Goal: Task Accomplishment & Management: Use online tool/utility

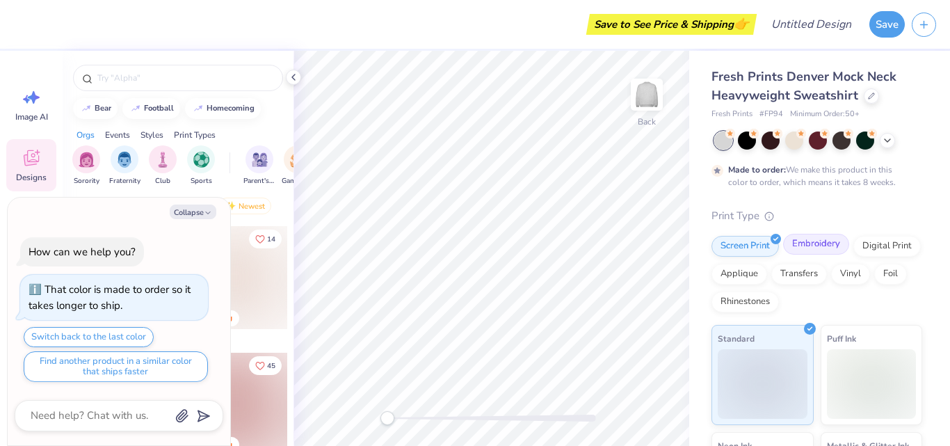
click at [797, 248] on div "Embroidery" at bounding box center [816, 244] width 66 height 21
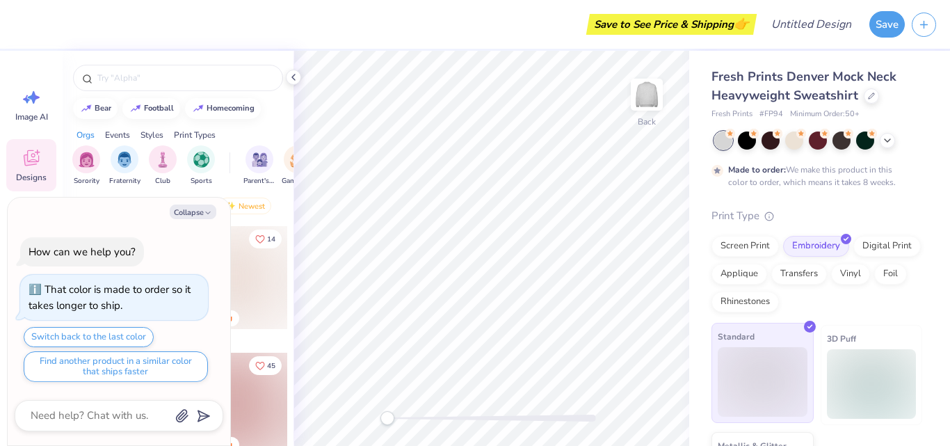
scroll to position [86, 0]
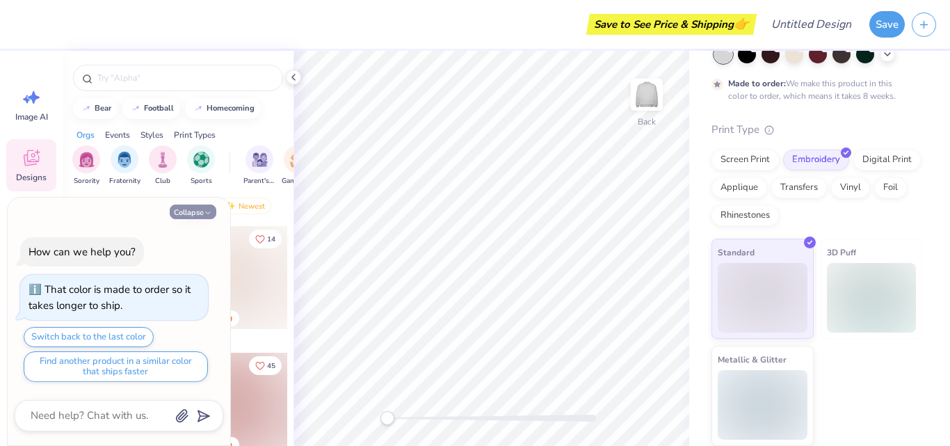
click at [202, 211] on button "Collapse" at bounding box center [193, 211] width 47 height 15
type textarea "x"
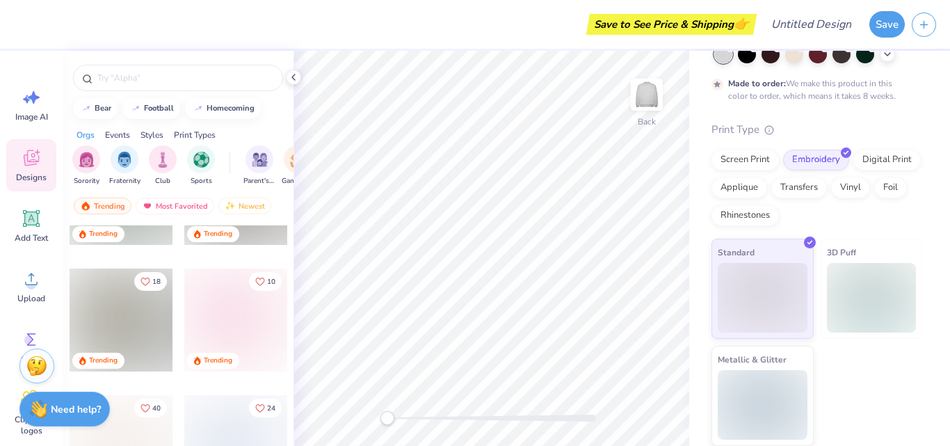
scroll to position [590, 0]
click at [26, 229] on div "Add Text" at bounding box center [31, 226] width 50 height 52
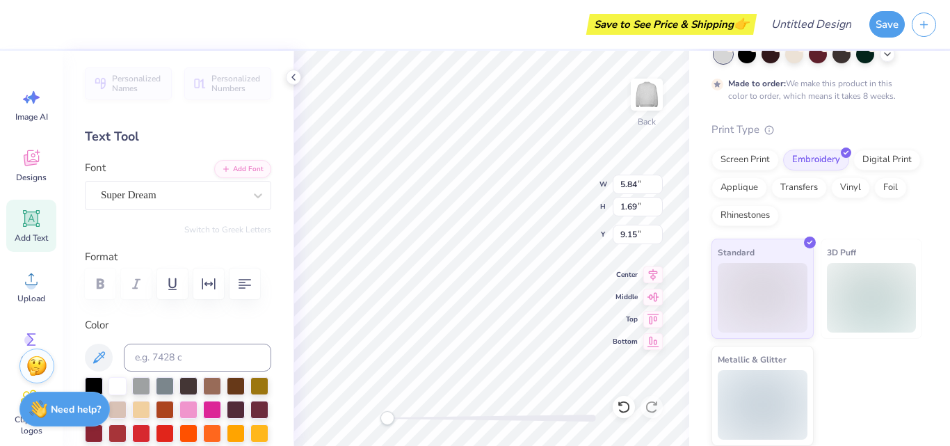
click at [124, 131] on div "Text Tool" at bounding box center [178, 136] width 186 height 19
type textarea "T"
type textarea "RAIDERS"
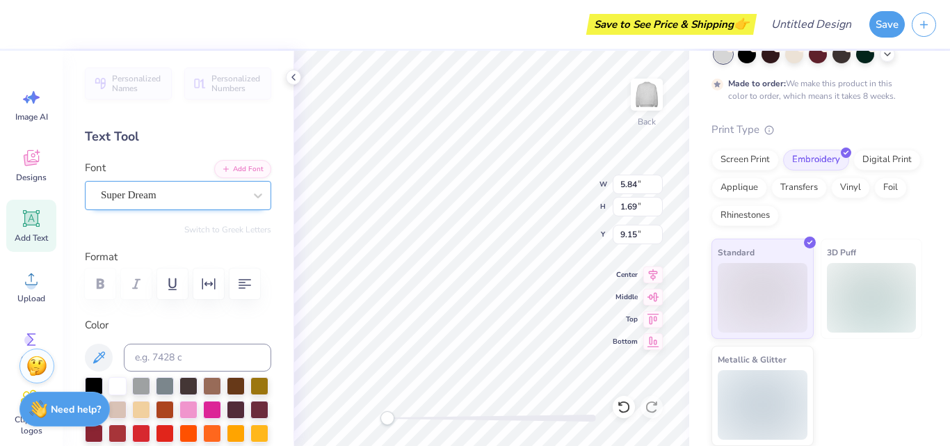
click at [220, 191] on div "Super Dream" at bounding box center [172, 195] width 146 height 22
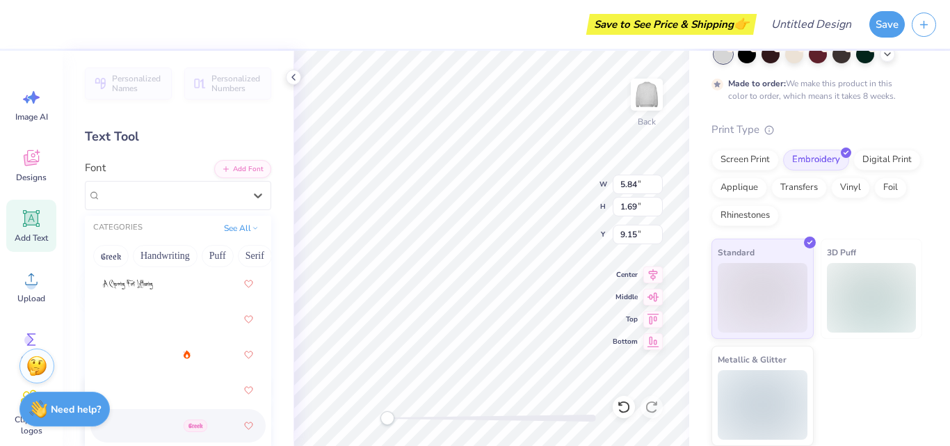
scroll to position [300, 0]
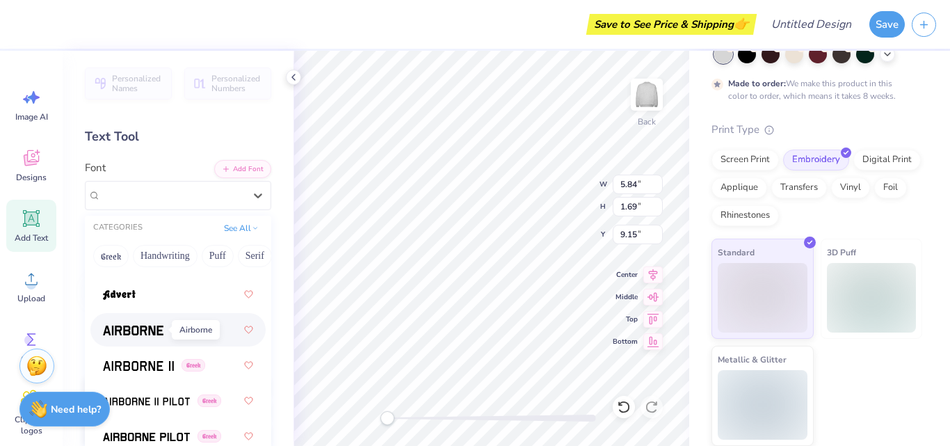
click at [145, 336] on span at bounding box center [133, 330] width 61 height 15
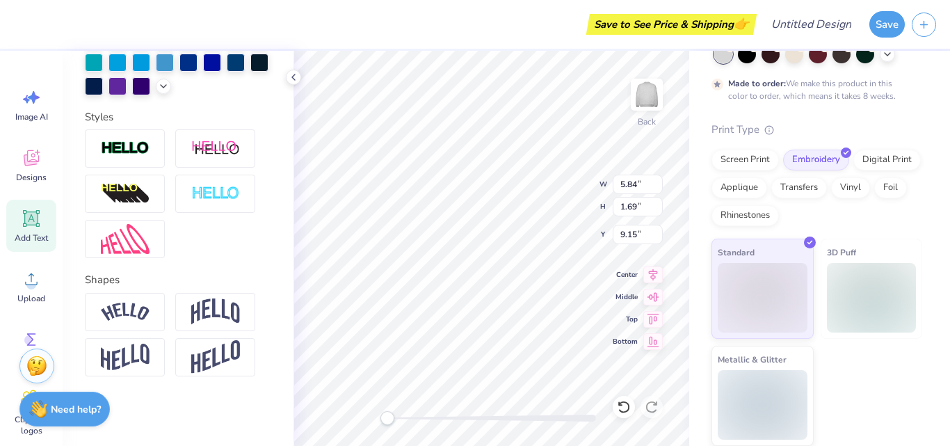
scroll to position [439, 0]
click at [207, 317] on img at bounding box center [215, 311] width 49 height 26
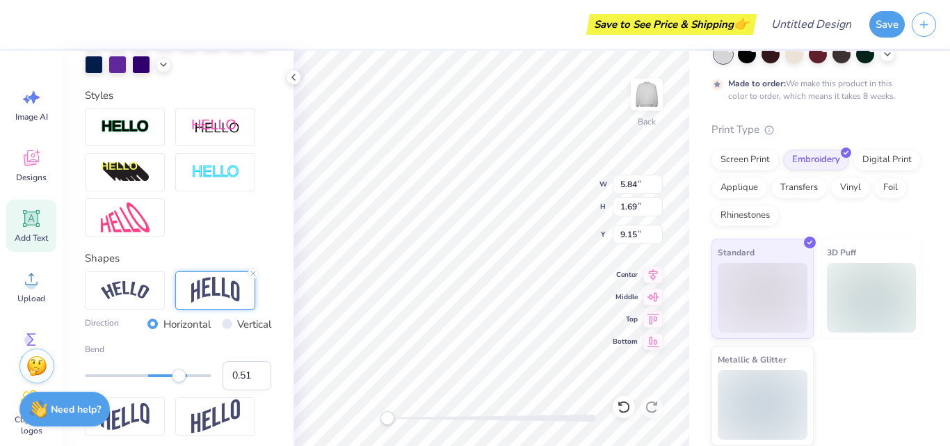
type input "0.50"
click at [172, 382] on div "Accessibility label" at bounding box center [179, 376] width 14 height 14
click at [222, 329] on input "Vertical" at bounding box center [227, 323] width 10 height 10
radio input "true"
click at [220, 303] on img at bounding box center [215, 290] width 49 height 26
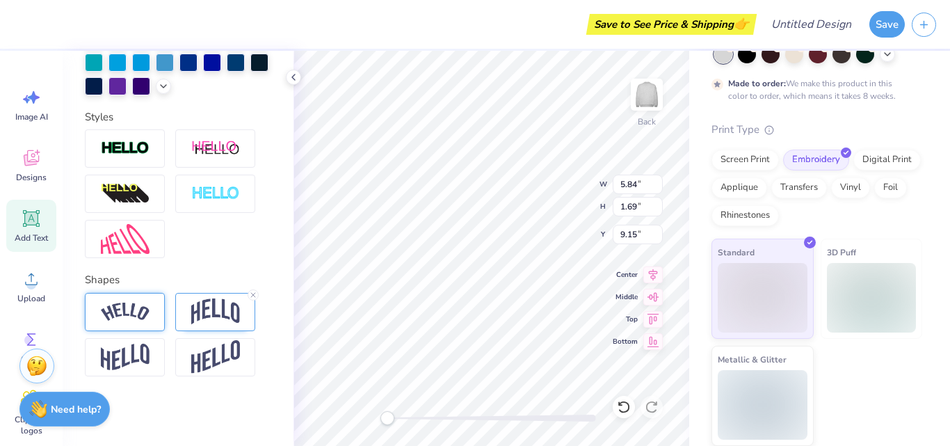
click at [138, 316] on img at bounding box center [125, 312] width 49 height 19
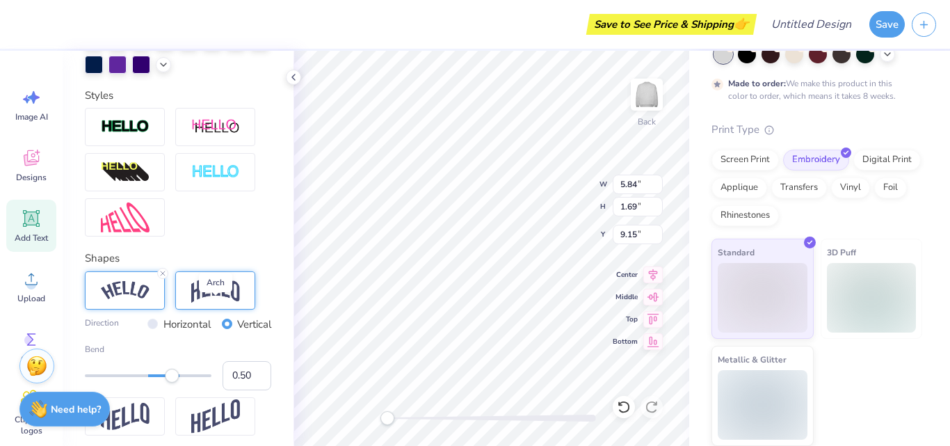
click at [207, 303] on img at bounding box center [215, 290] width 49 height 26
type input "0.98"
drag, startPoint x: 177, startPoint y: 395, endPoint x: 198, endPoint y: 384, distance: 24.3
click at [198, 384] on div "Bend 0.98" at bounding box center [178, 366] width 186 height 47
click at [180, 332] on label "Horizontal" at bounding box center [186, 324] width 47 height 16
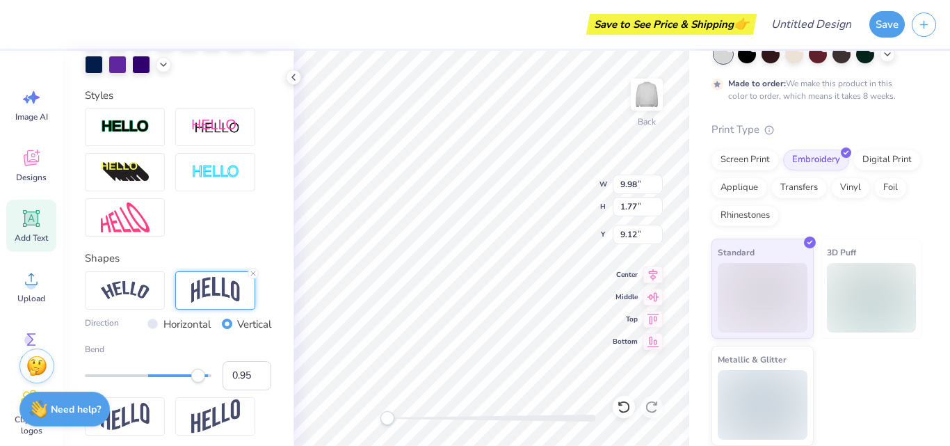
click at [158, 329] on input "Horizontal" at bounding box center [152, 323] width 10 height 10
radio input "true"
type input "0.82"
click at [191, 382] on div at bounding box center [148, 376] width 127 height 14
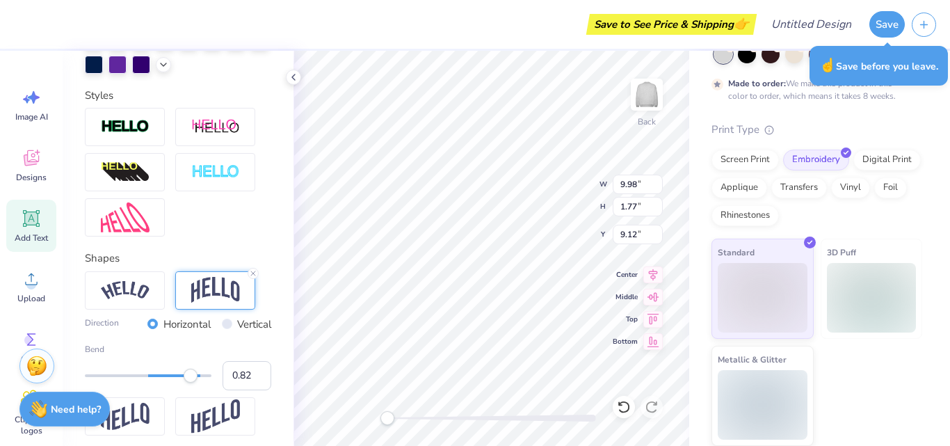
type input "0.50"
click at [172, 377] on div at bounding box center [148, 375] width 127 height 3
type input "0.40"
click at [168, 382] on div "Accessibility label" at bounding box center [166, 376] width 14 height 14
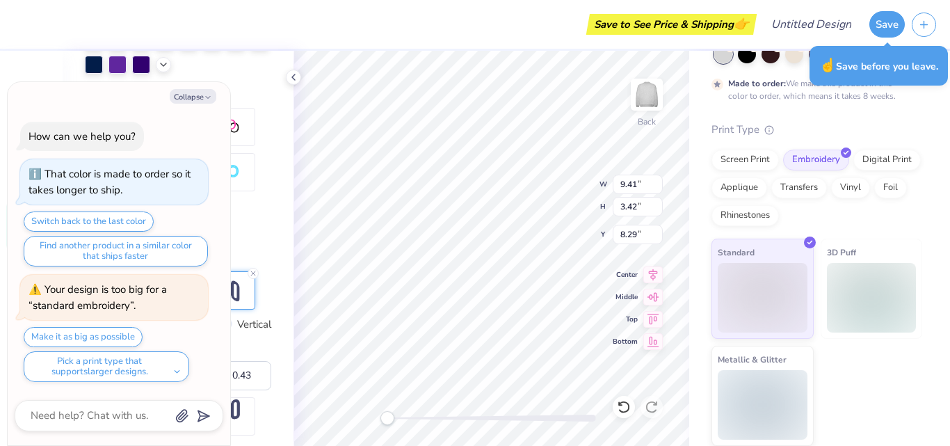
type textarea "x"
type input "9.41"
type input "3.42"
type input "8.29"
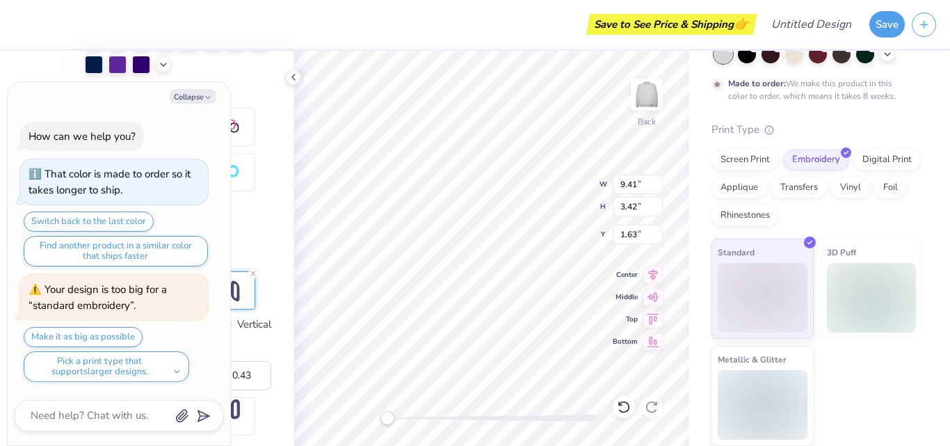
type textarea "x"
type input "1.86"
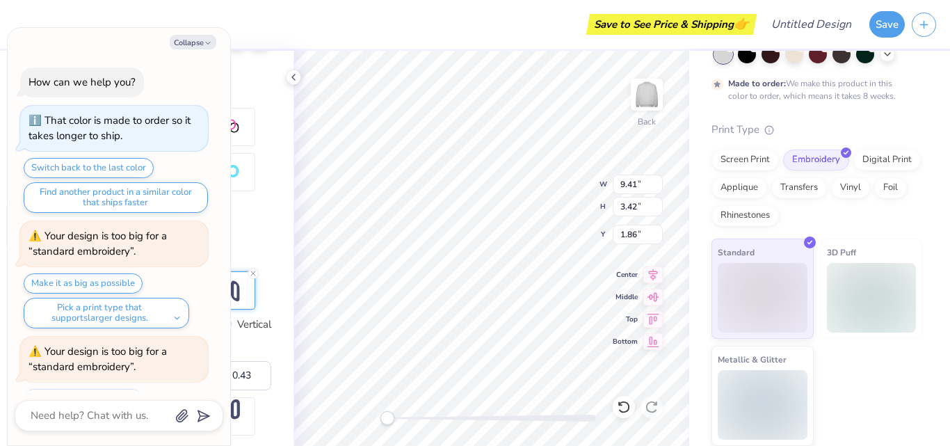
scroll to position [62, 0]
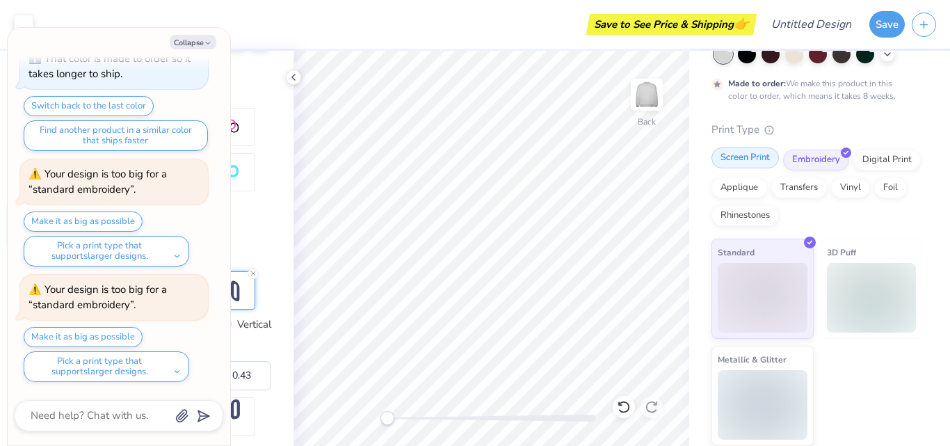
click at [752, 163] on div "Screen Print" at bounding box center [744, 157] width 67 height 21
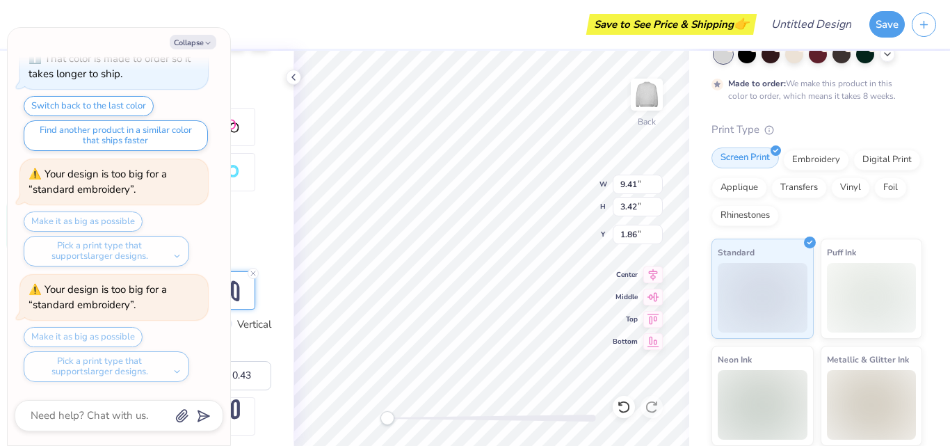
type textarea "x"
type input "13.77"
type input "5.00"
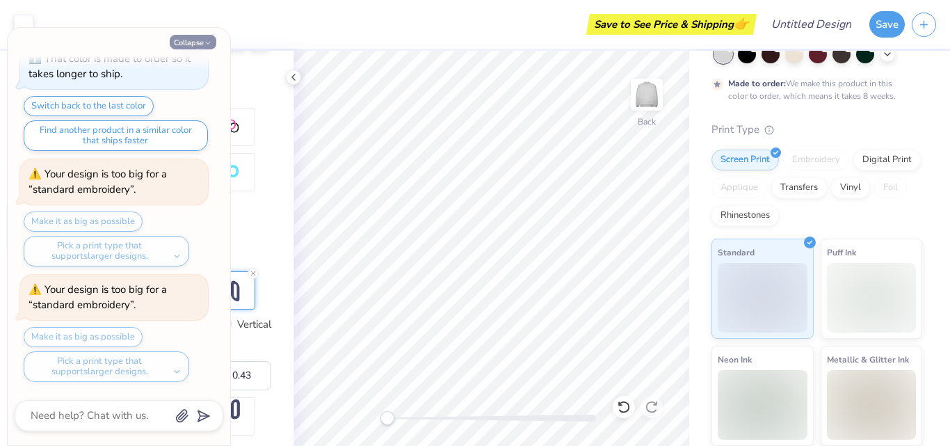
click at [188, 40] on button "Collapse" at bounding box center [193, 42] width 47 height 15
type textarea "x"
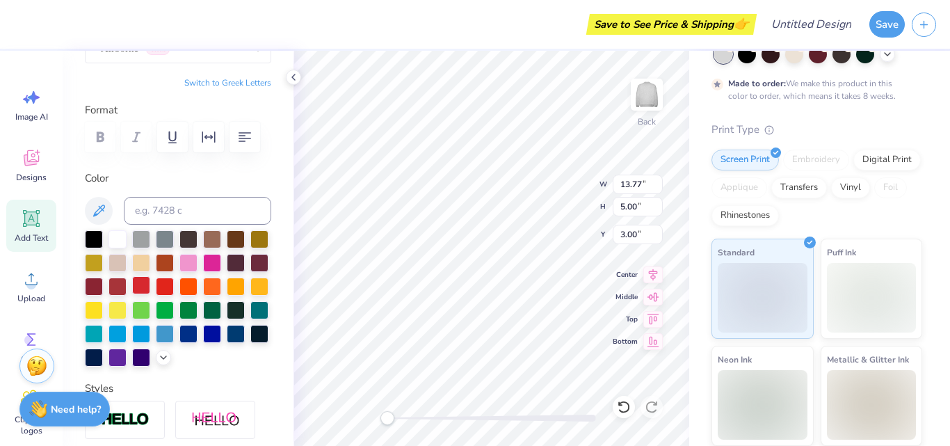
scroll to position [146, 0]
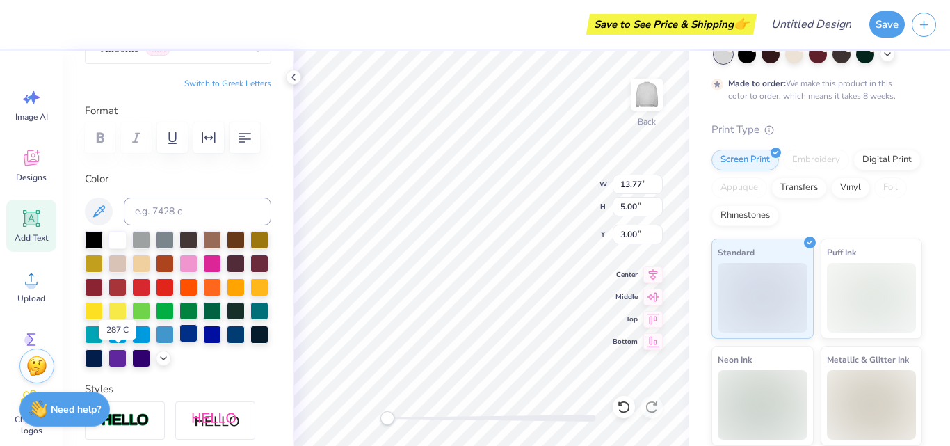
click at [179, 342] on div at bounding box center [188, 333] width 18 height 18
click at [110, 132] on div at bounding box center [178, 137] width 186 height 31
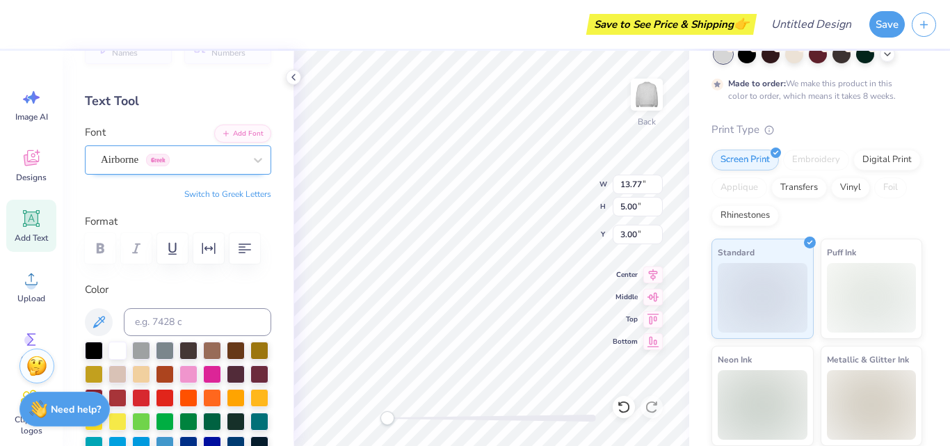
scroll to position [35, 0]
click at [222, 158] on div "Airborne Greek" at bounding box center [172, 161] width 146 height 22
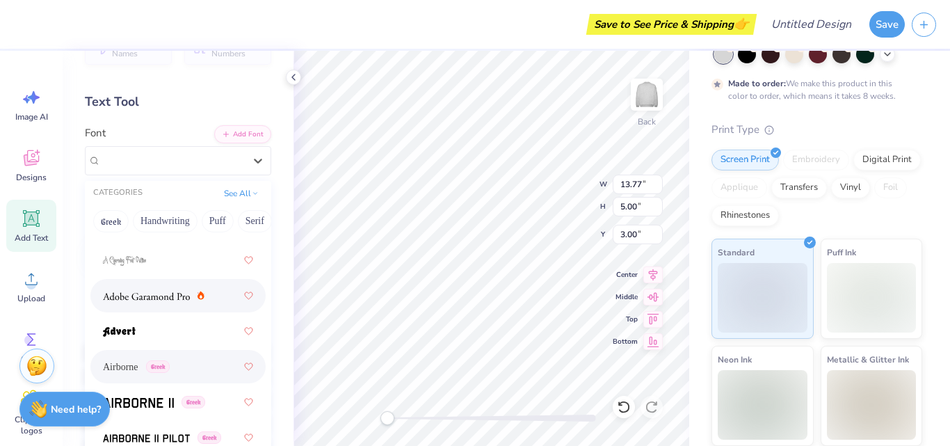
scroll to position [229, 0]
click at [241, 192] on button "See All" at bounding box center [241, 192] width 43 height 14
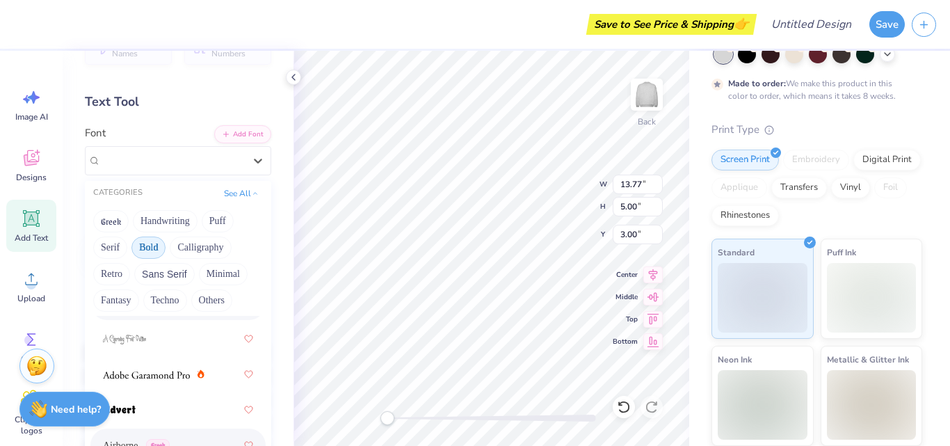
click at [154, 245] on button "Bold" at bounding box center [148, 247] width 34 height 22
click at [233, 192] on button "See All" at bounding box center [241, 192] width 43 height 14
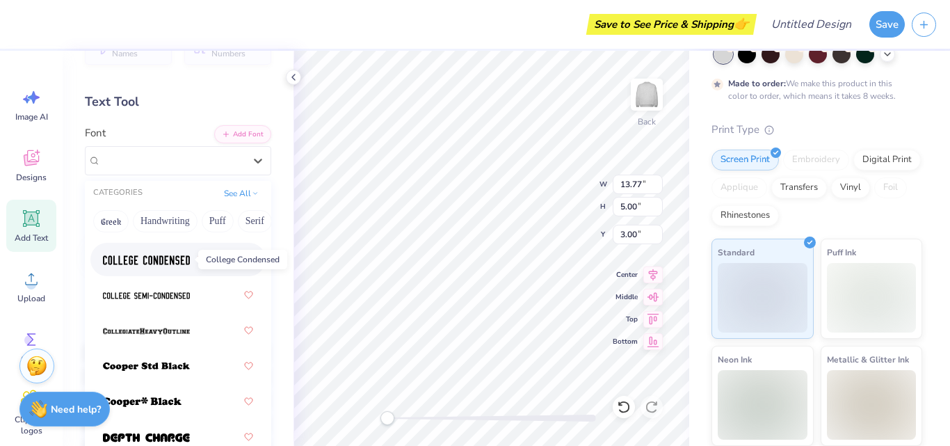
click at [159, 260] on img at bounding box center [146, 260] width 87 height 10
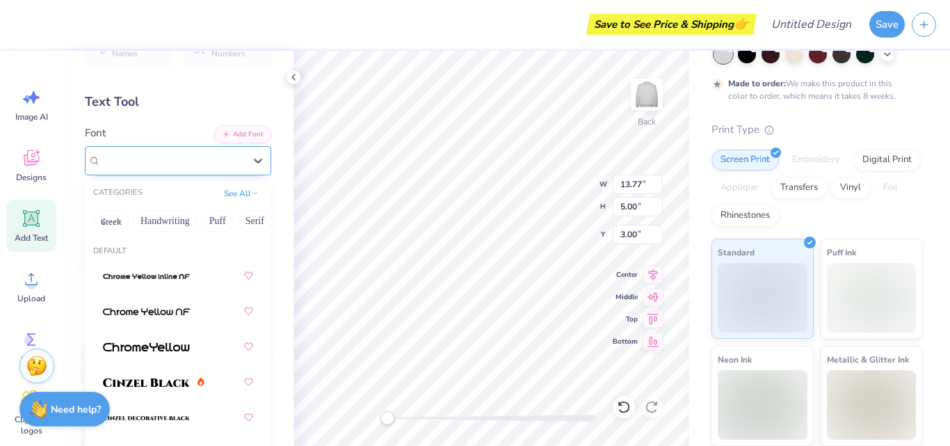
click at [194, 162] on div "College Condensed" at bounding box center [172, 161] width 146 height 22
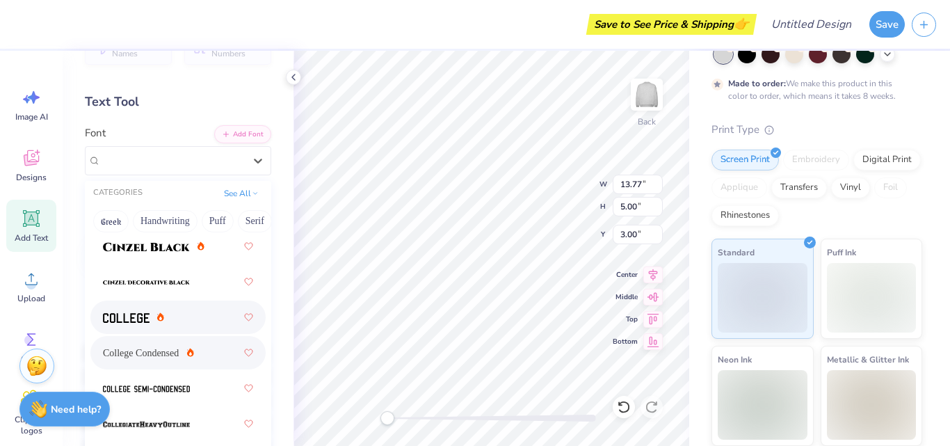
scroll to position [136, 0]
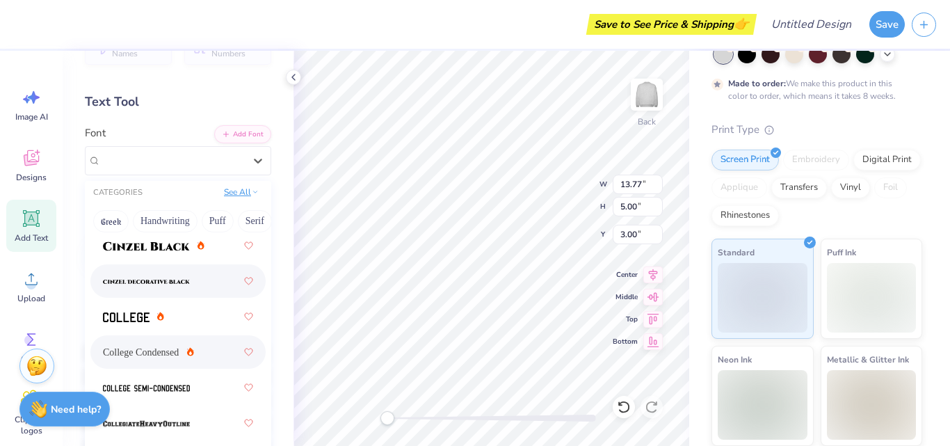
click at [235, 193] on button "See All" at bounding box center [241, 192] width 43 height 14
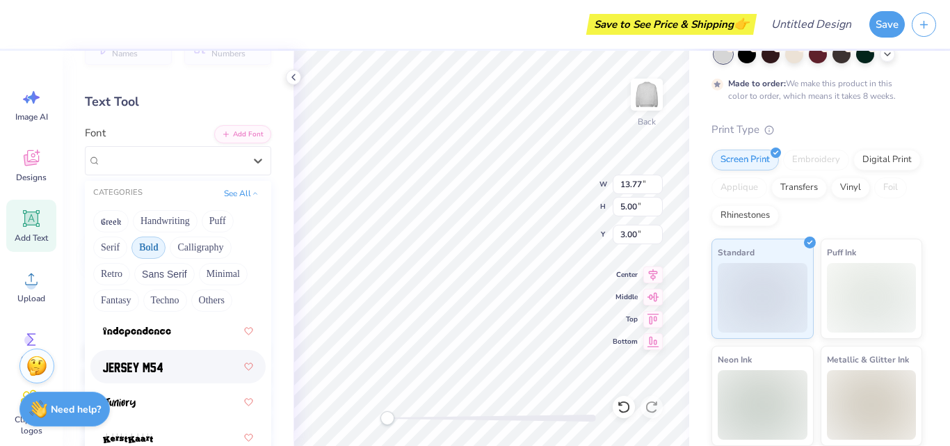
scroll to position [1087, 0]
click at [160, 357] on div at bounding box center [178, 367] width 150 height 25
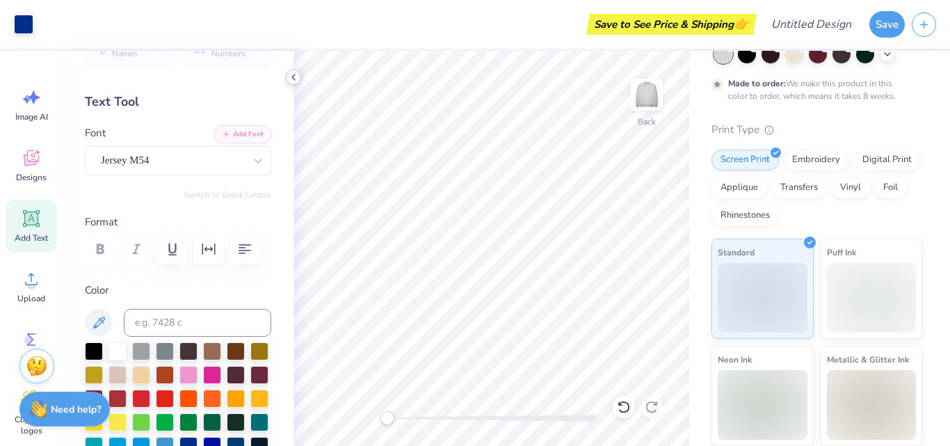
click at [295, 76] on icon at bounding box center [293, 77] width 11 height 11
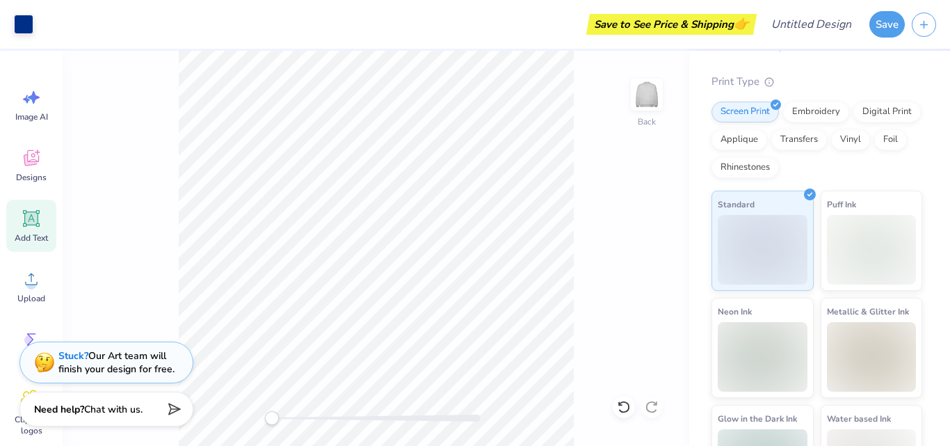
scroll to position [193, 0]
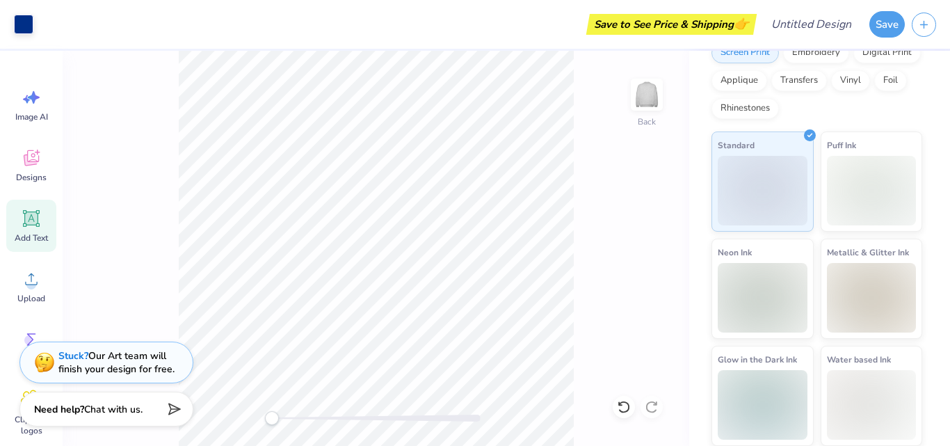
click at [725, 20] on div "Save to See Price & Shipping 👉" at bounding box center [671, 24] width 163 height 21
click at [784, 29] on div "Art colors Save to See Price & Shipping 👉 Design Title Save" at bounding box center [475, 24] width 950 height 49
type input "rAIDERS"
click at [888, 23] on button "Save" at bounding box center [886, 22] width 35 height 26
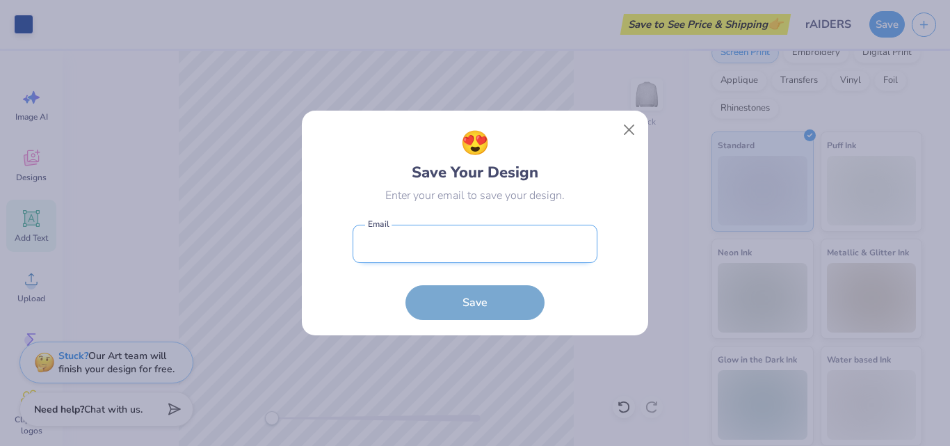
click at [505, 245] on input "email" at bounding box center [475, 244] width 245 height 38
type input "S"
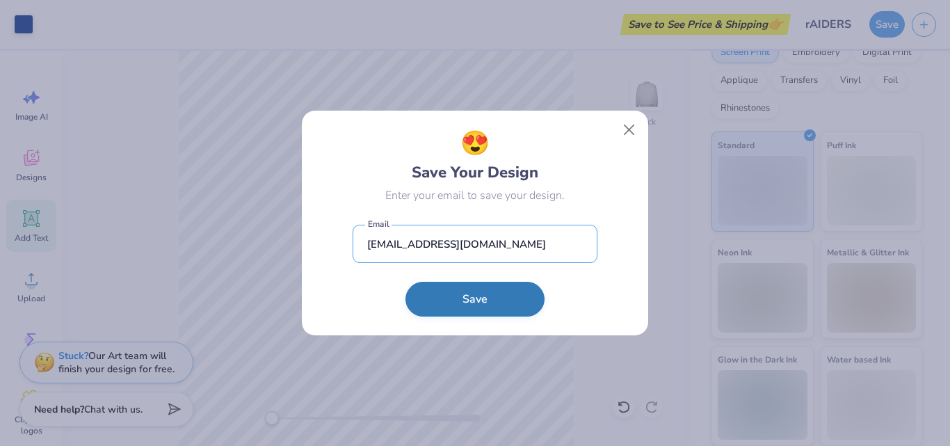
type input "[EMAIL_ADDRESS][DOMAIN_NAME]"
click at [460, 307] on button "Save" at bounding box center [474, 299] width 139 height 35
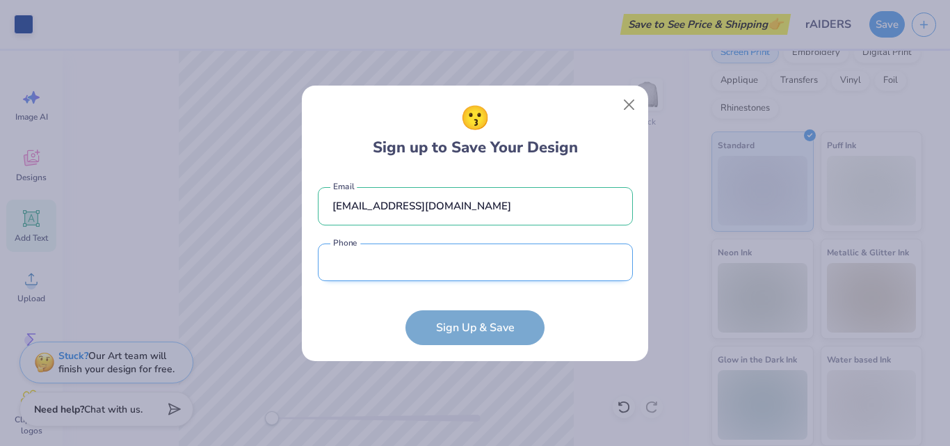
click at [422, 277] on input "tel" at bounding box center [475, 262] width 315 height 38
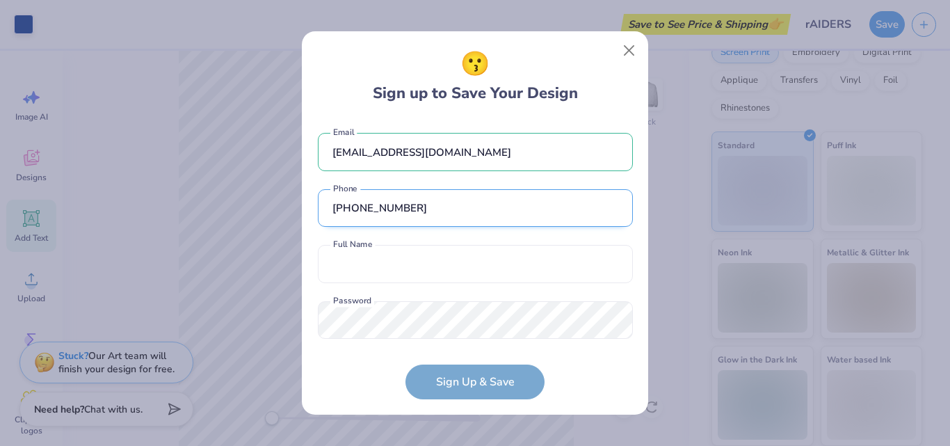
scroll to position [22, 0]
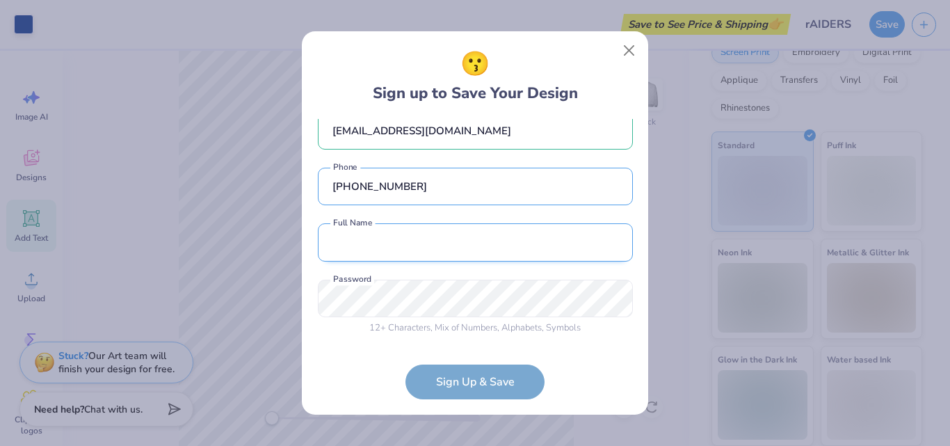
type input "[PHONE_NUMBER]"
click at [410, 243] on input "text" at bounding box center [475, 242] width 315 height 38
type input "[PERSON_NAME]"
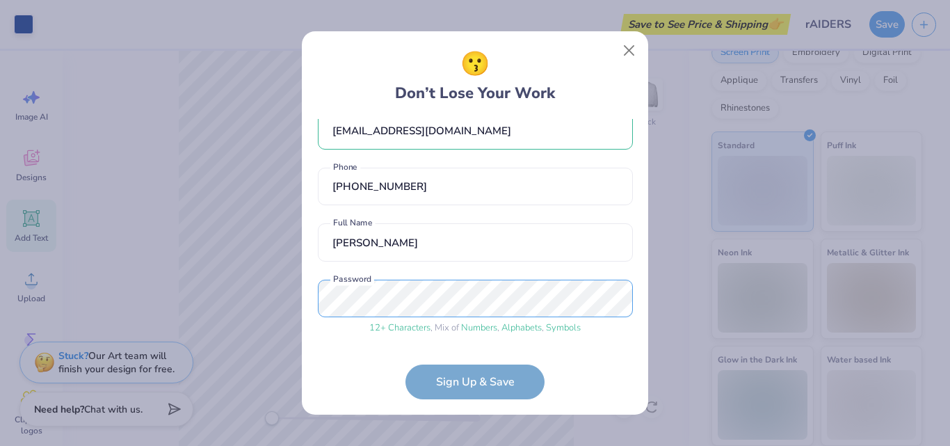
scroll to position [74, 0]
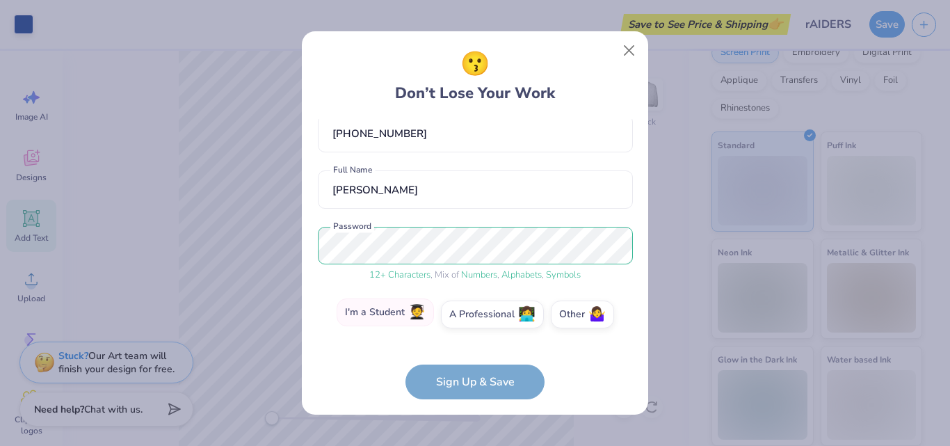
click at [421, 312] on span "🧑‍🎓" at bounding box center [416, 313] width 17 height 16
click at [471, 387] on input "I'm a Student 🧑‍🎓" at bounding box center [475, 391] width 9 height 9
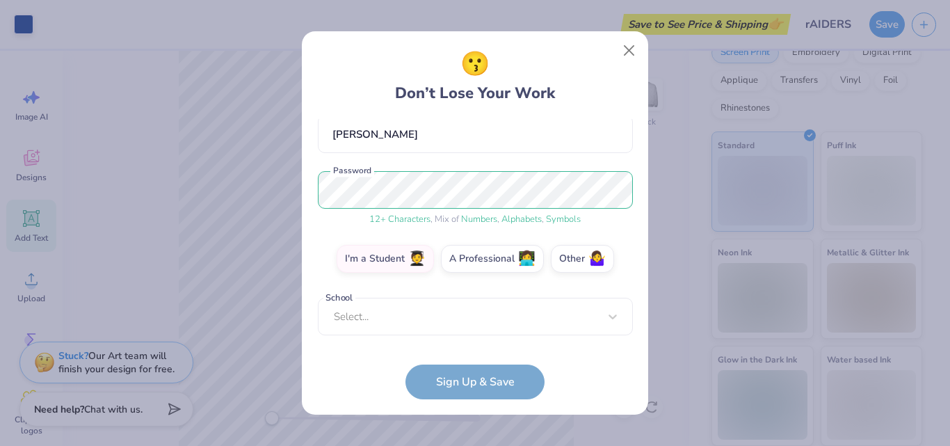
scroll to position [124, 0]
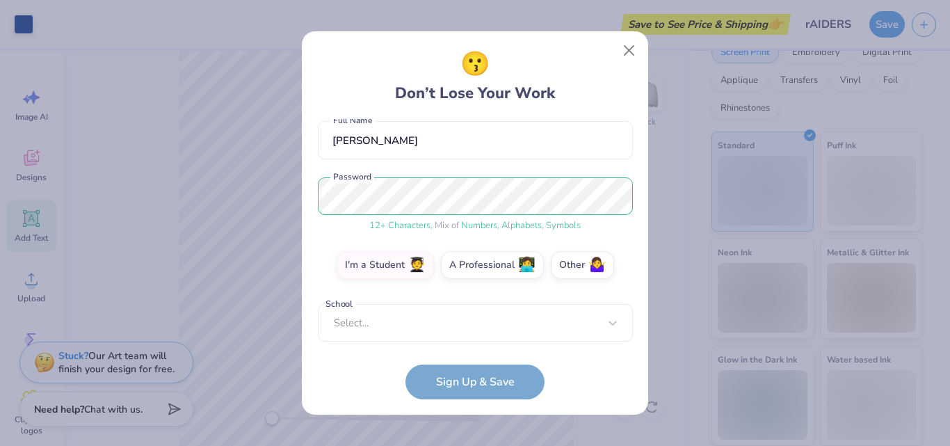
click at [433, 369] on form "[EMAIL_ADDRESS][DOMAIN_NAME] Email [PHONE_NUMBER] Phone [PERSON_NAME] Full Name…" at bounding box center [475, 259] width 315 height 280
click at [435, 382] on form "[EMAIL_ADDRESS][DOMAIN_NAME] Email [PHONE_NUMBER] Phone [PERSON_NAME] Full Name…" at bounding box center [475, 259] width 315 height 280
click at [429, 317] on div "Select..." at bounding box center [475, 323] width 315 height 38
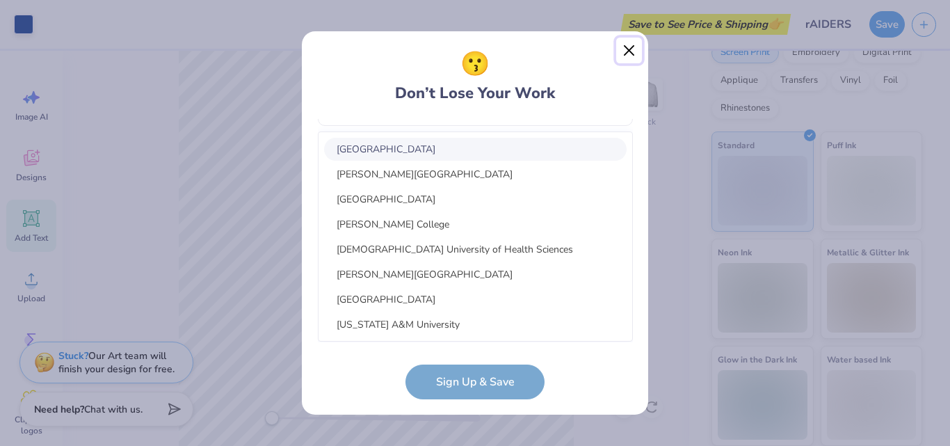
scroll to position [130, 0]
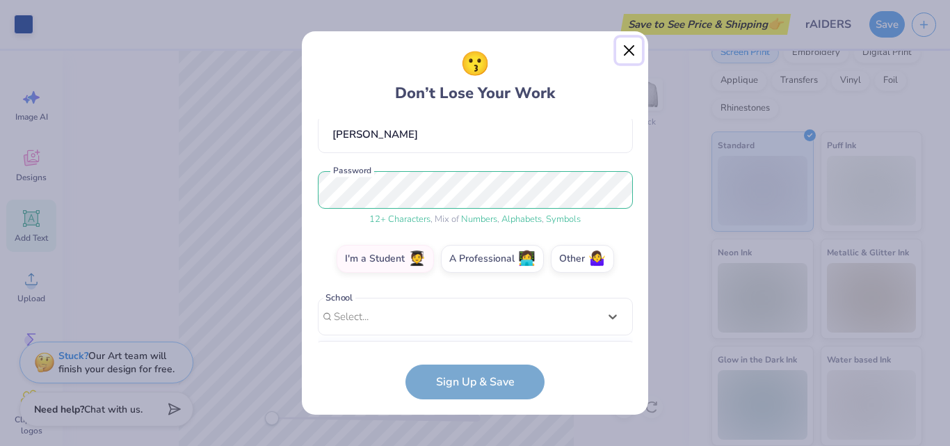
click at [634, 60] on button "Close" at bounding box center [629, 51] width 26 height 26
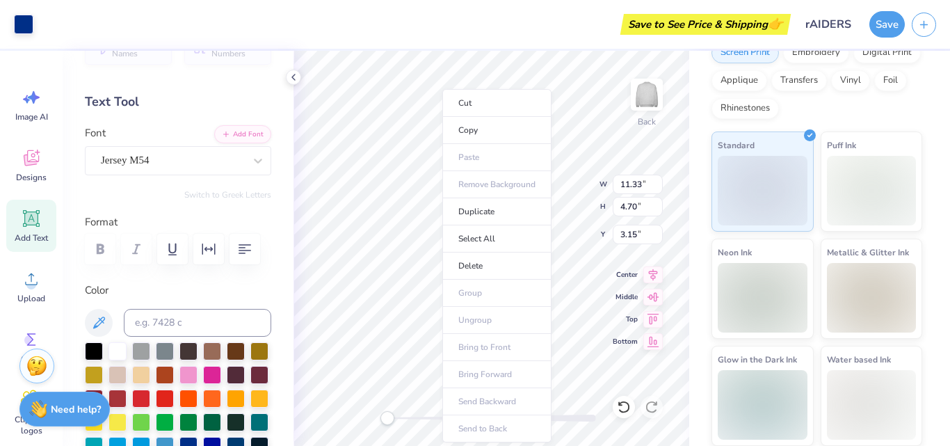
drag, startPoint x: 586, startPoint y: 81, endPoint x: 442, endPoint y: 193, distance: 182.8
click at [442, 193] on ul "Cut Copy Paste Remove Background Duplicate Select All Delete Group Ungroup Brin…" at bounding box center [496, 265] width 109 height 353
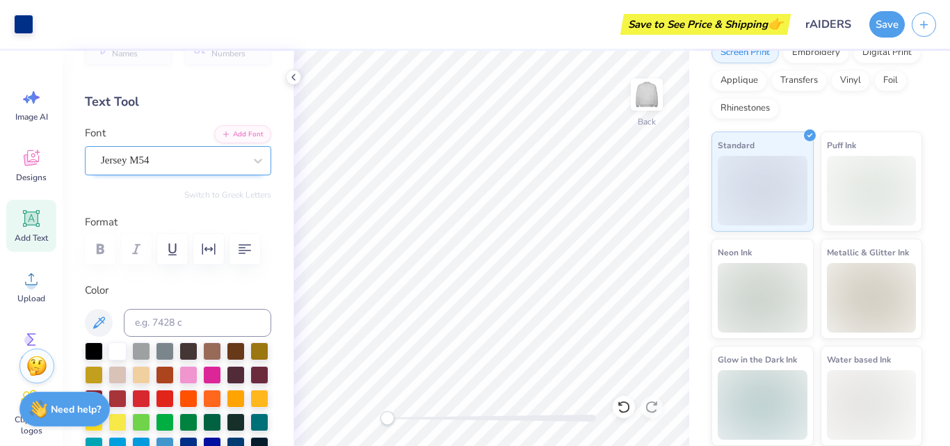
click at [170, 154] on div "Jersey M54" at bounding box center [172, 161] width 146 height 22
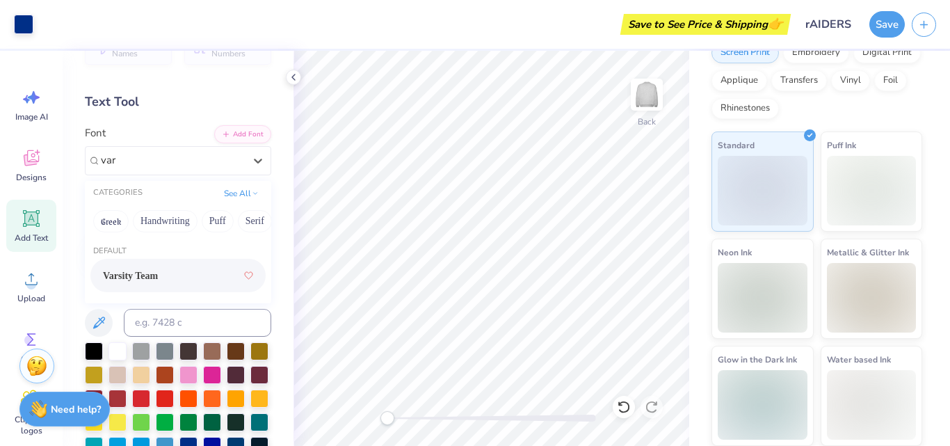
click at [143, 270] on span "Varsity Team" at bounding box center [130, 275] width 55 height 15
type input "var"
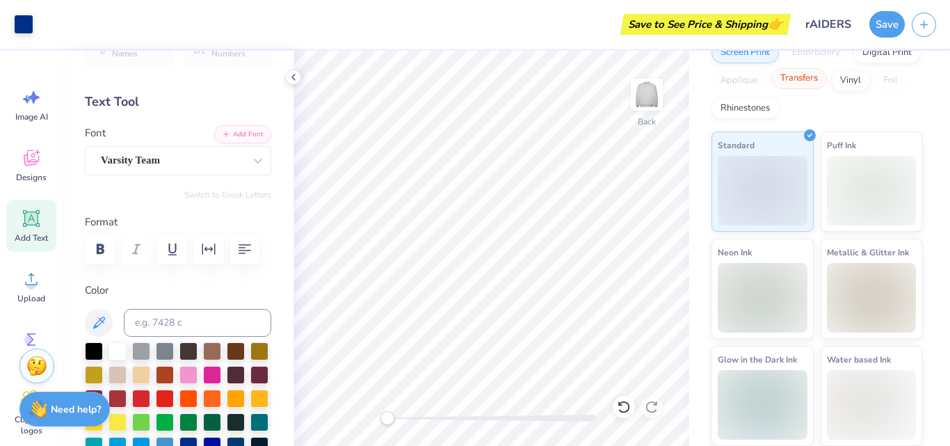
scroll to position [145, 0]
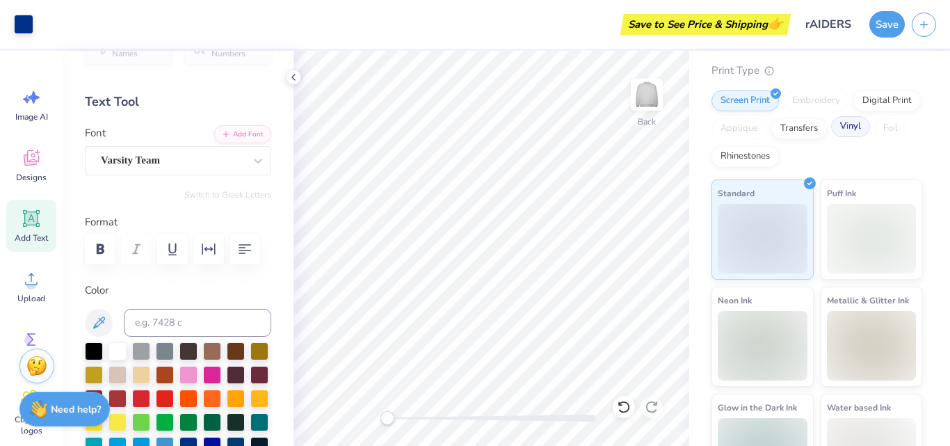
click at [831, 137] on div "Vinyl" at bounding box center [850, 126] width 39 height 21
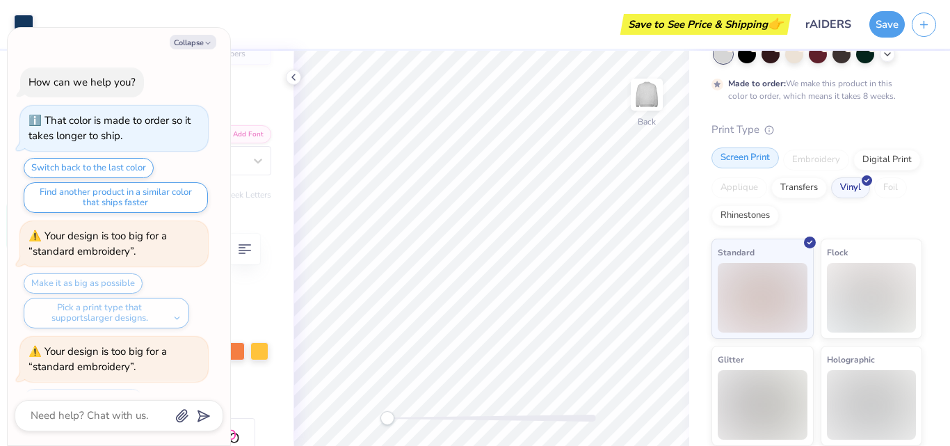
scroll to position [147, 0]
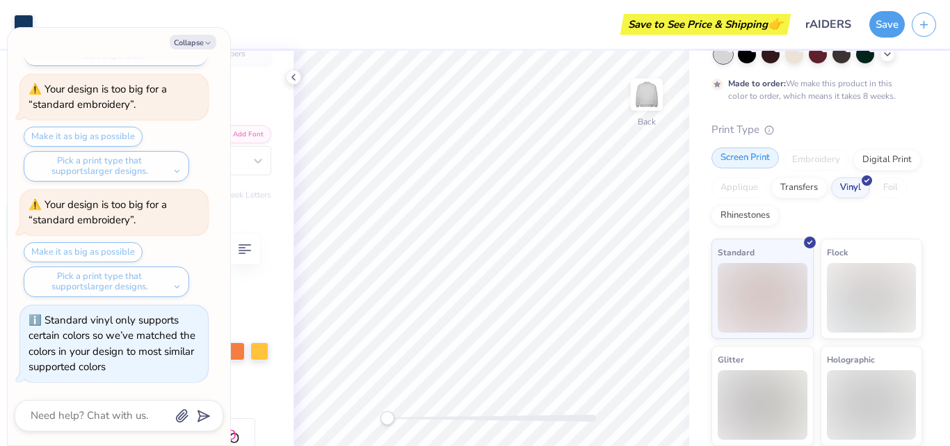
click at [750, 160] on div "Screen Print" at bounding box center [744, 157] width 67 height 21
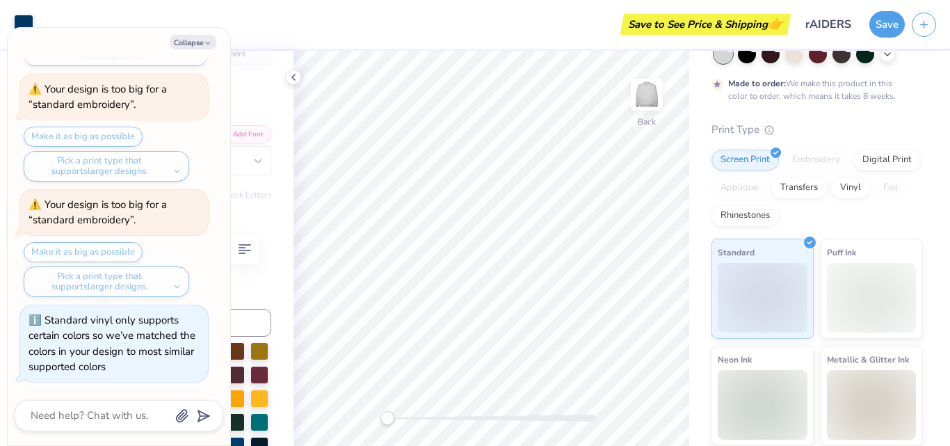
scroll to position [232, 0]
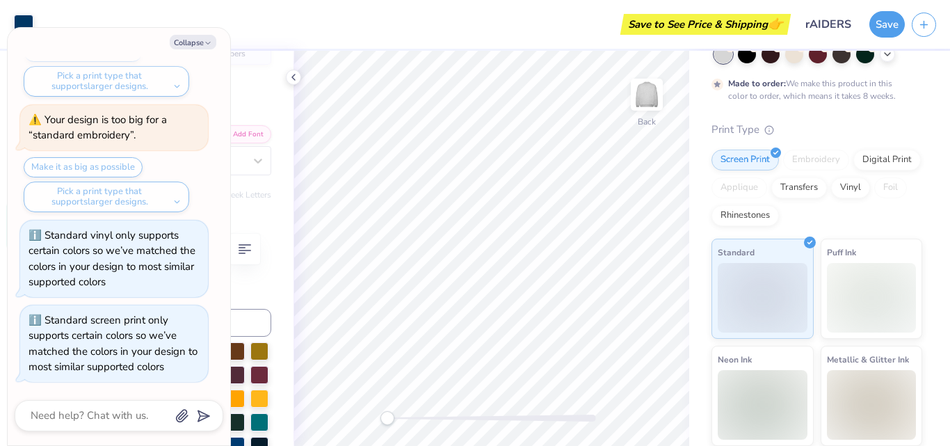
type textarea "x"
click at [805, 164] on div "Embroidery" at bounding box center [816, 160] width 66 height 21
